Goal: Find specific page/section: Find specific page/section

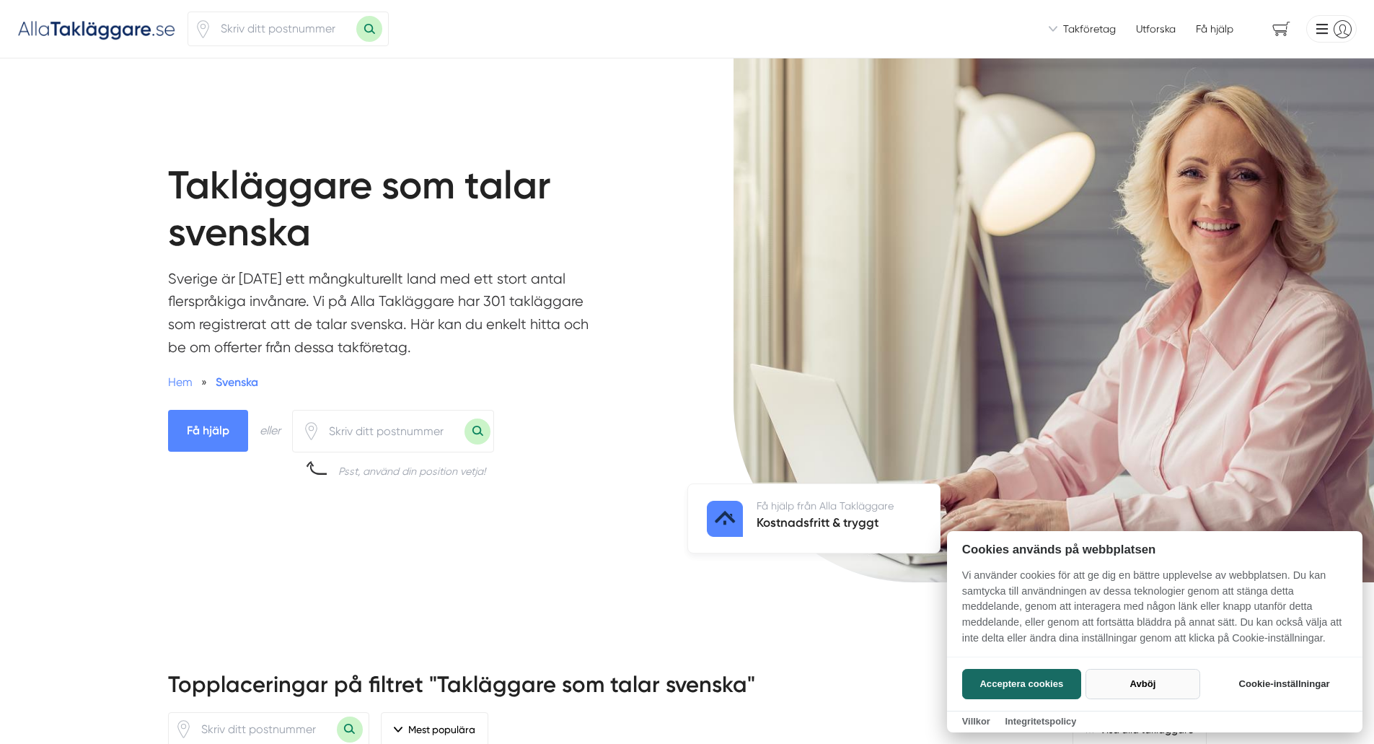
click at [1135, 694] on button "Avböj" at bounding box center [1143, 684] width 115 height 30
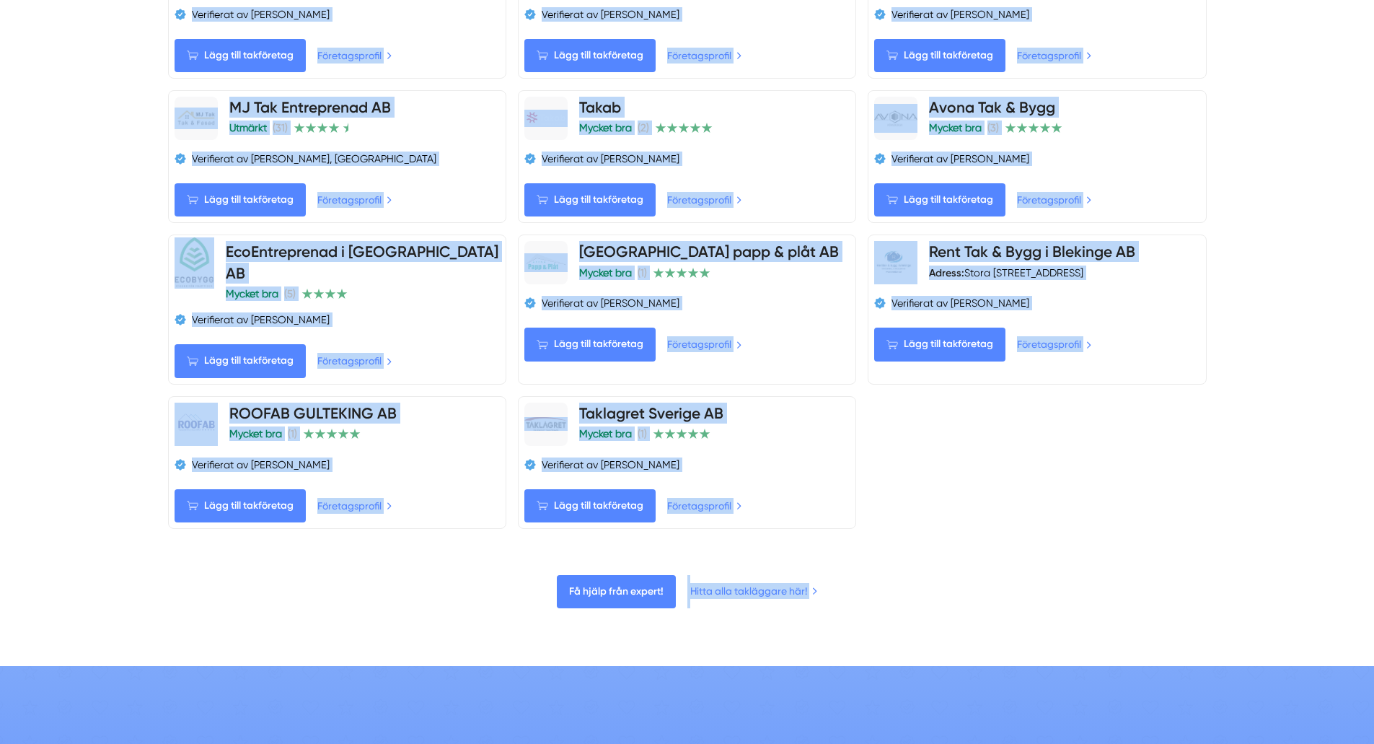
scroll to position [1425, 0]
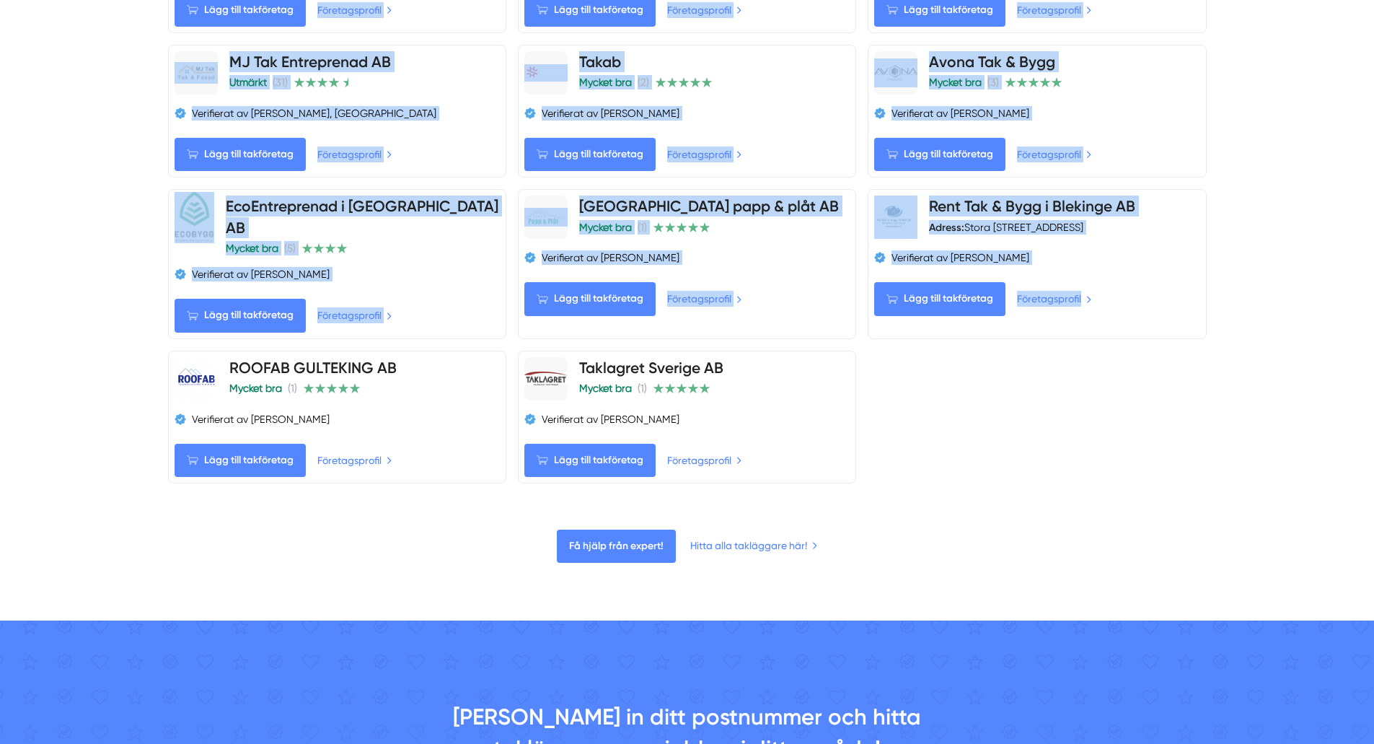
drag, startPoint x: 126, startPoint y: 263, endPoint x: 1054, endPoint y: 400, distance: 938.3
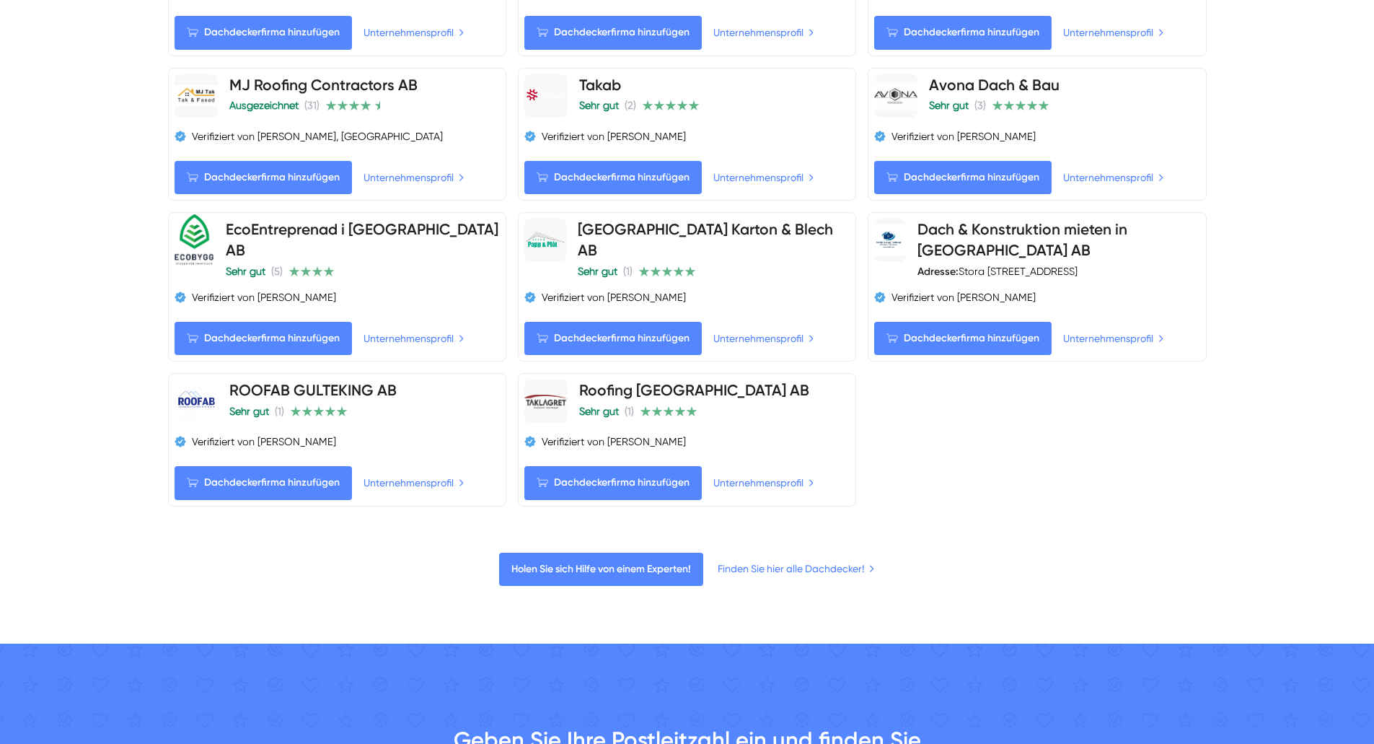
scroll to position [1448, 0]
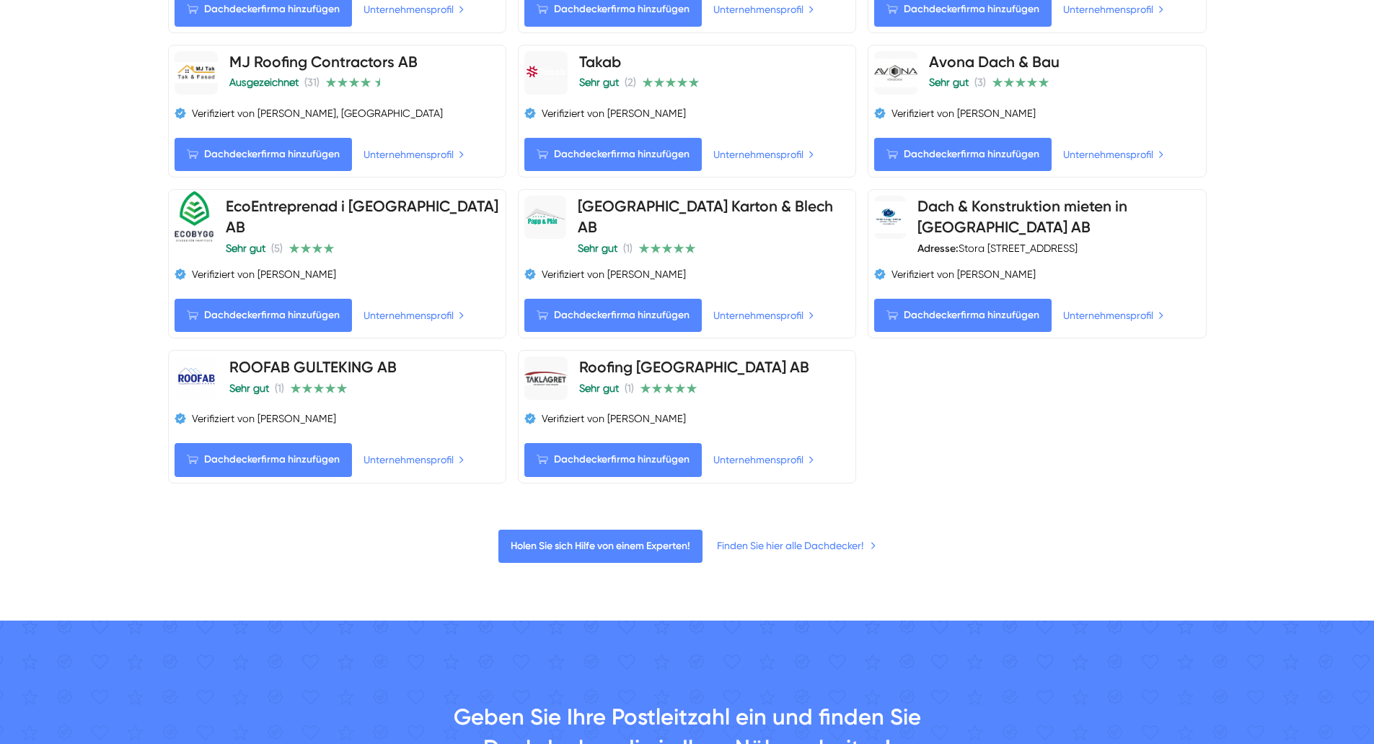
click at [832, 551] on font "Finden Sie hier alle Dachdecker!" at bounding box center [790, 546] width 146 height 12
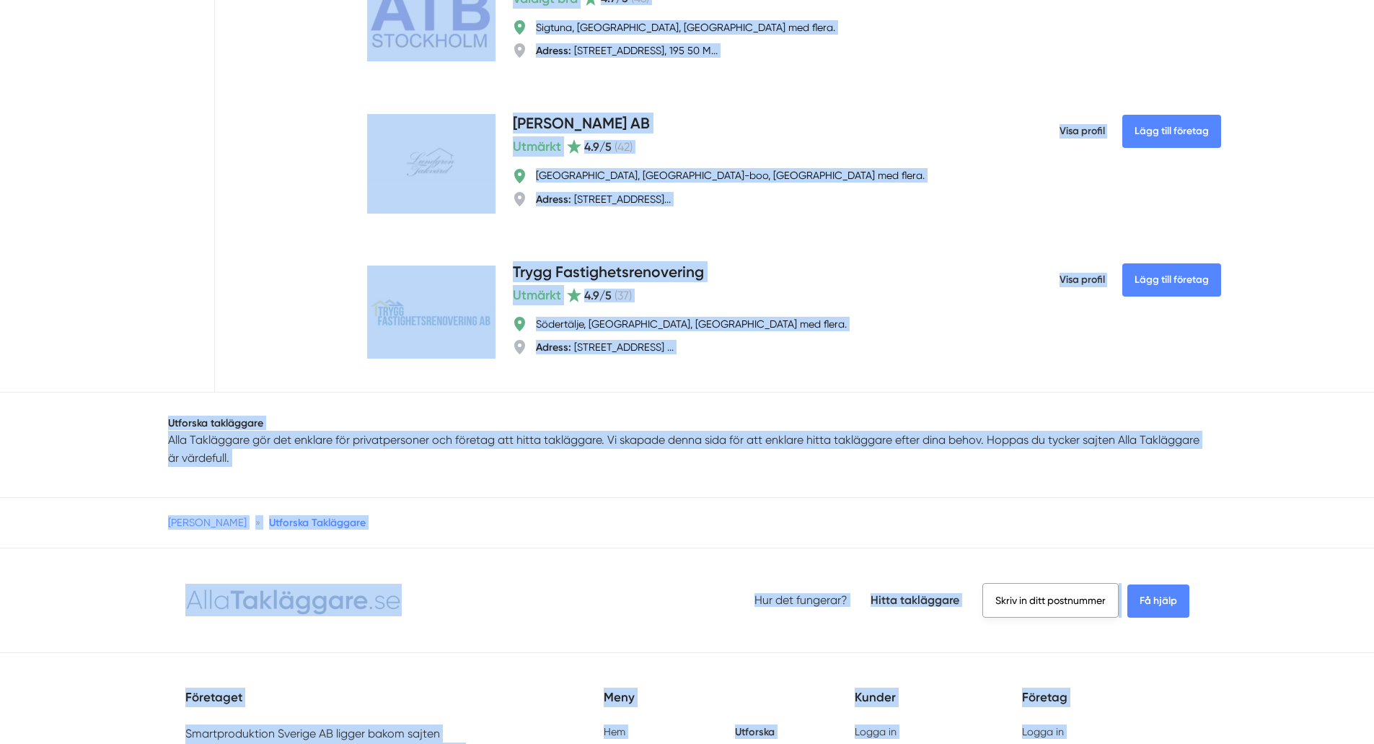
scroll to position [5344, 0]
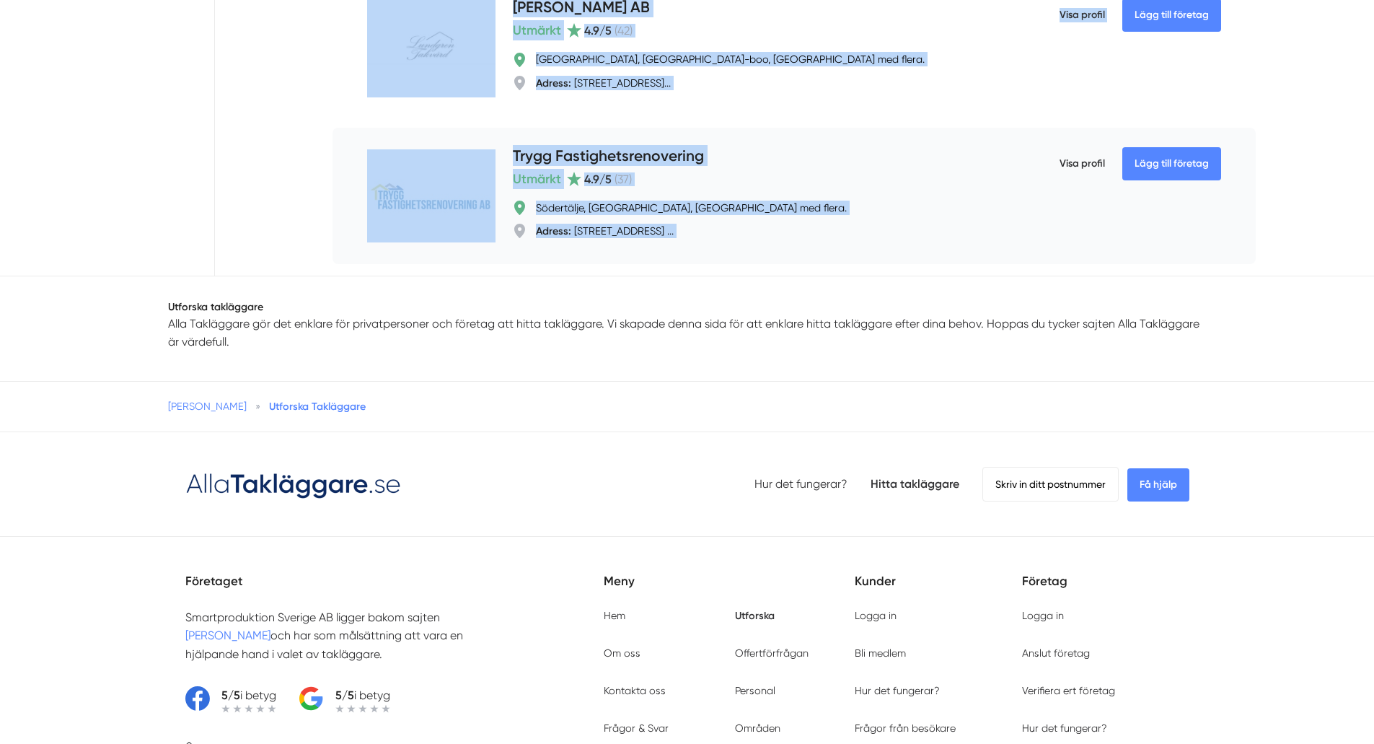
drag, startPoint x: 506, startPoint y: 189, endPoint x: 1060, endPoint y: 272, distance: 560.9
copy ul "LOR Ips Dolorsitame CO Adipisci el SE Doeiusmod, Tempori Utlab, Etdolorema ali …"
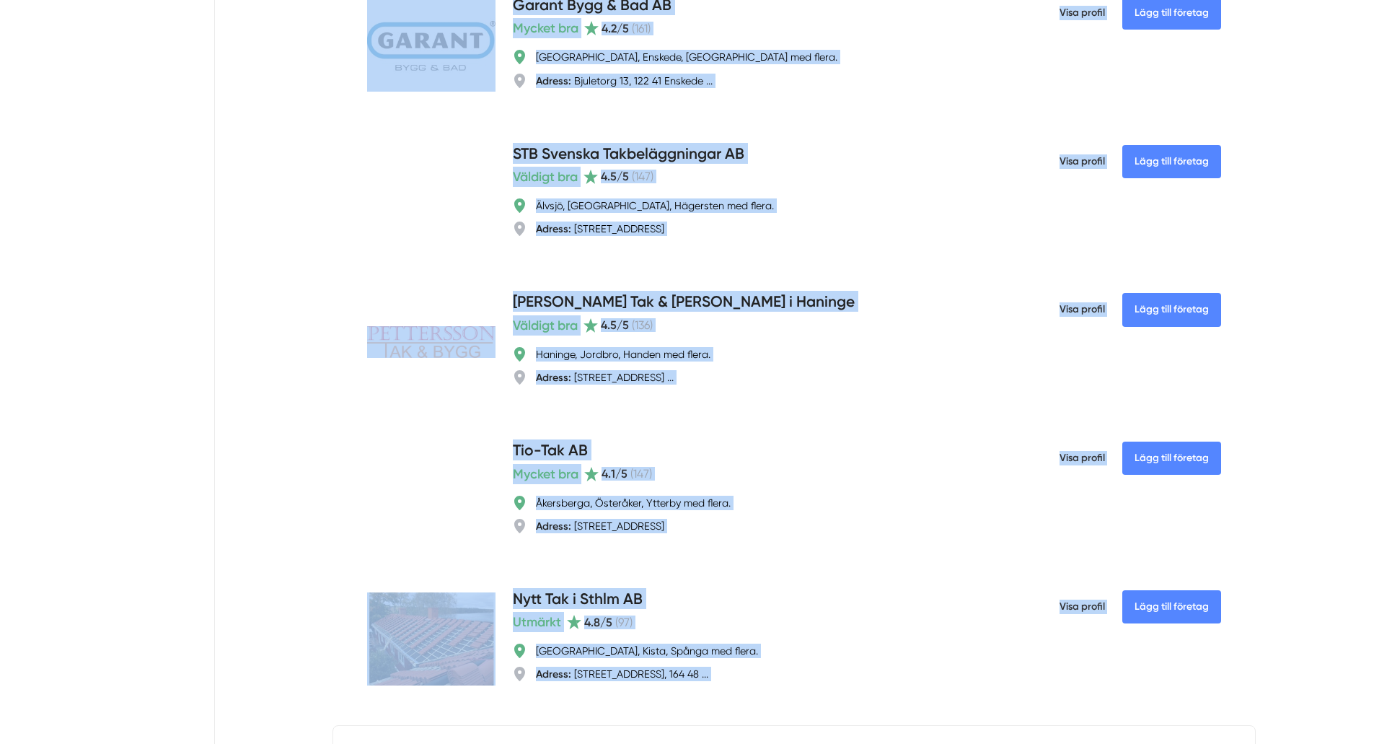
scroll to position [3613, 0]
